Goal: Task Accomplishment & Management: Manage account settings

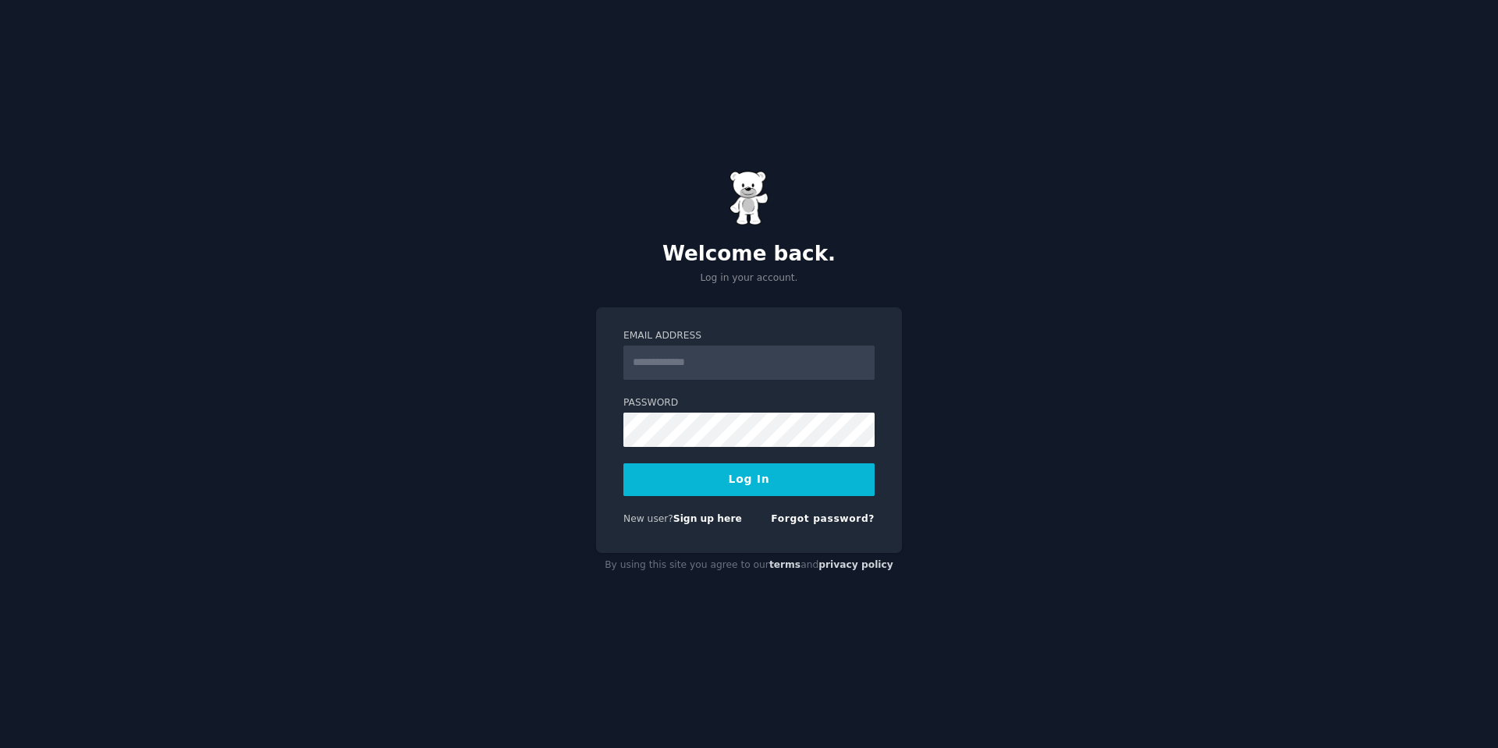
click at [785, 365] on input "Email Address" at bounding box center [748, 363] width 251 height 34
type input "**********"
click at [746, 481] on button "Log In" at bounding box center [748, 479] width 251 height 33
